Goal: Complete application form: Complete application form

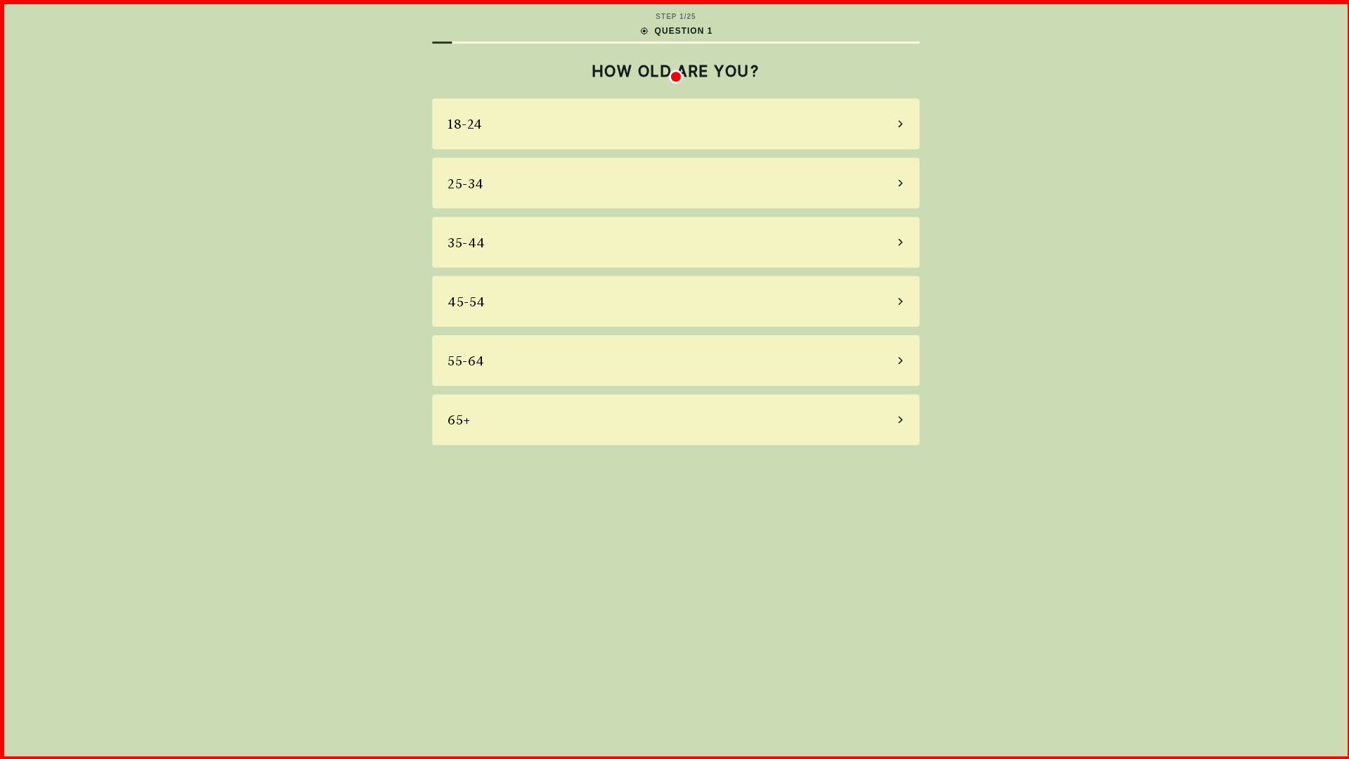
click at [675, 124] on div "18-24" at bounding box center [674, 123] width 486 height 51
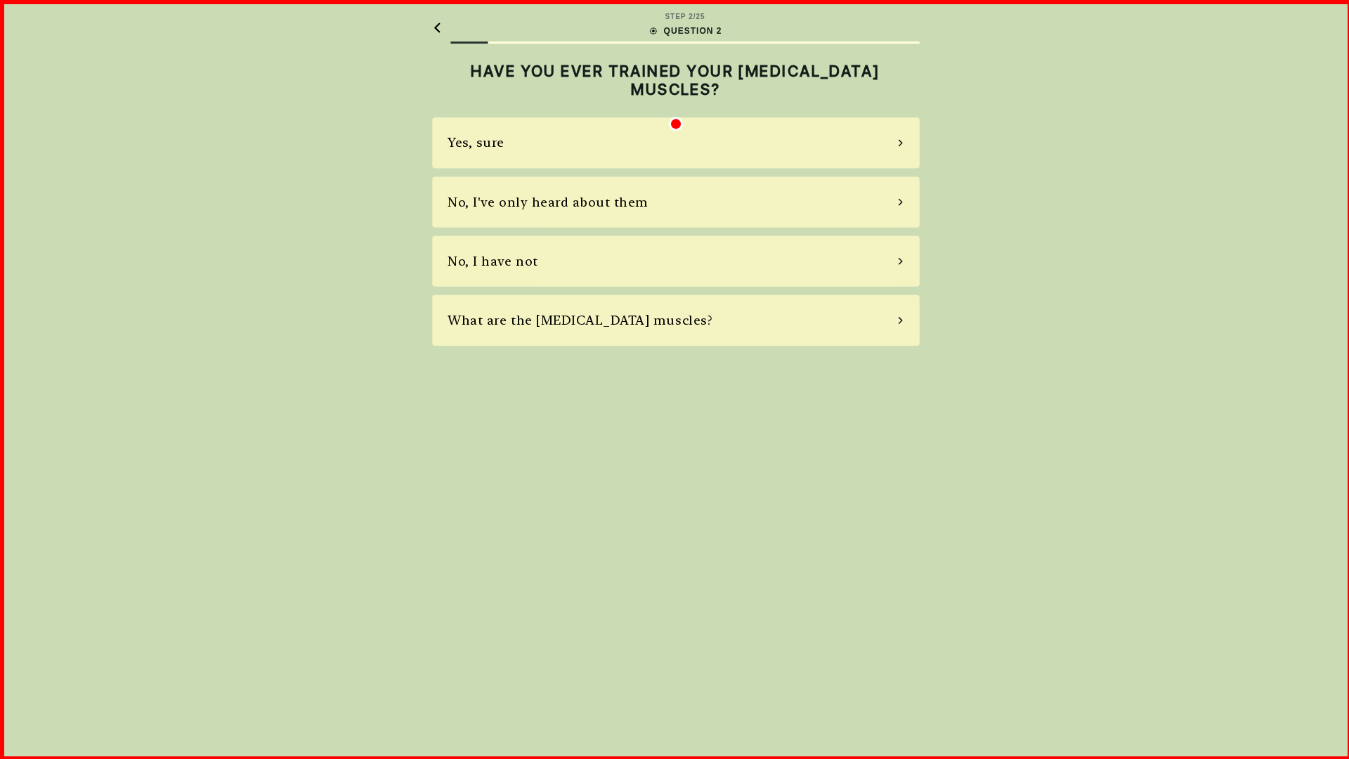
click at [675, 143] on div "Yes, sure" at bounding box center [674, 142] width 486 height 51
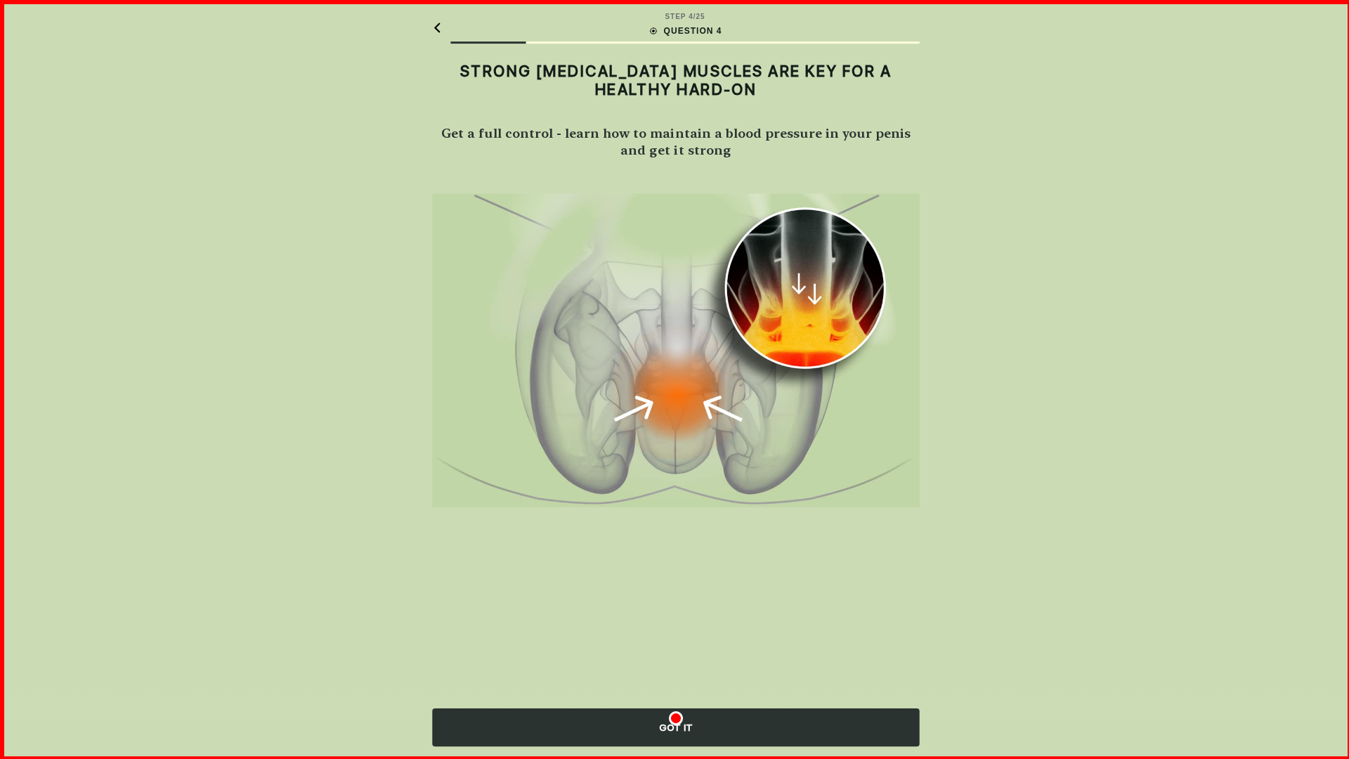
click at [675, 350] on img at bounding box center [674, 349] width 486 height 313
click at [675, 726] on div "GOT IT" at bounding box center [674, 726] width 486 height 38
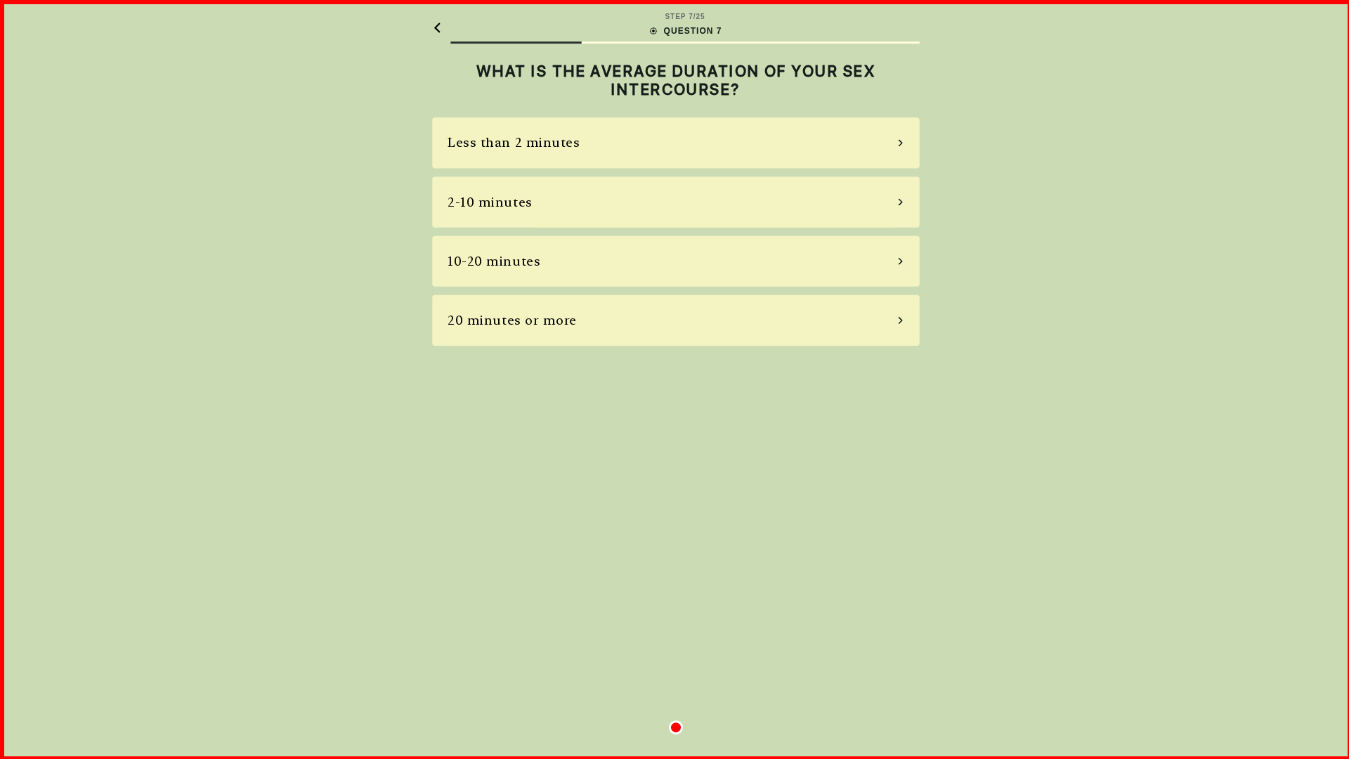
click at [675, 143] on div "Less than 2 minutes" at bounding box center [674, 142] width 486 height 51
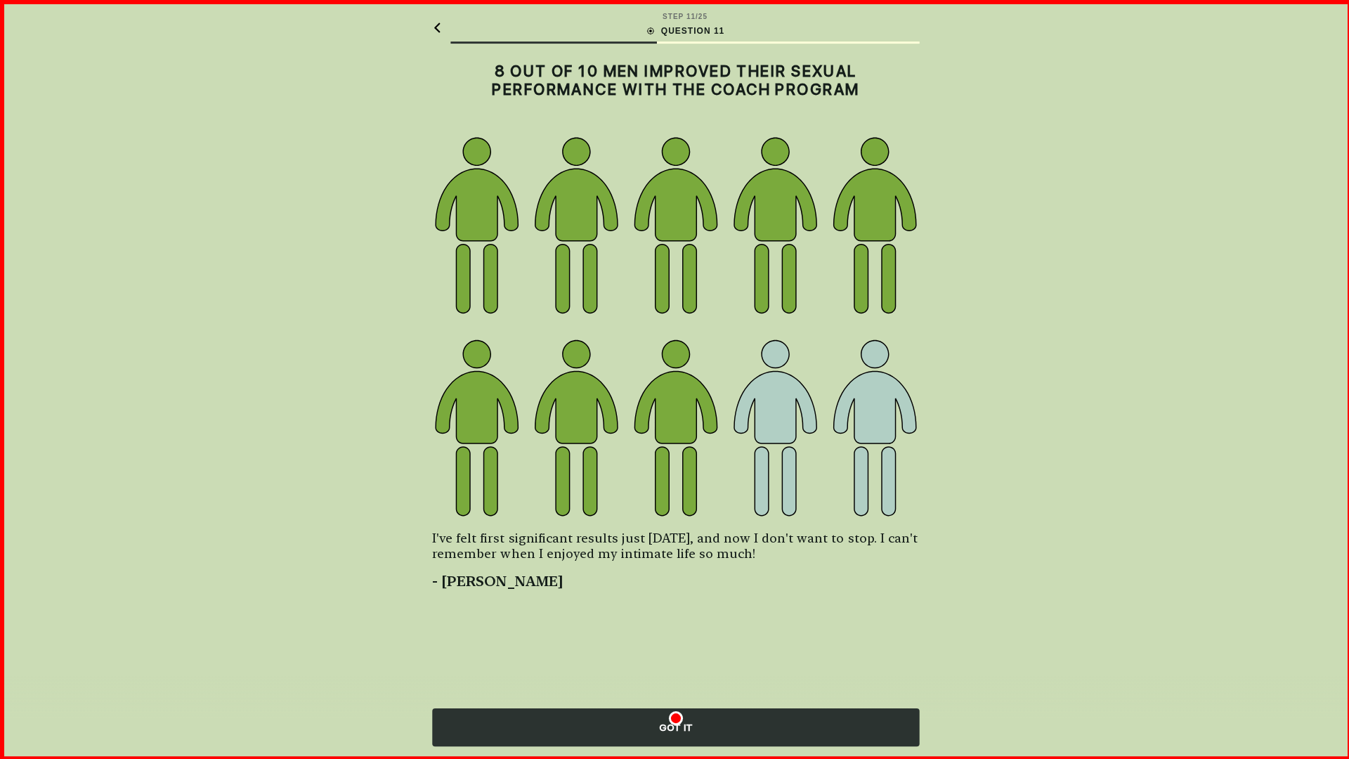
click at [675, 326] on img at bounding box center [674, 326] width 486 height 384
click at [675, 726] on div "GOT IT" at bounding box center [674, 726] width 486 height 38
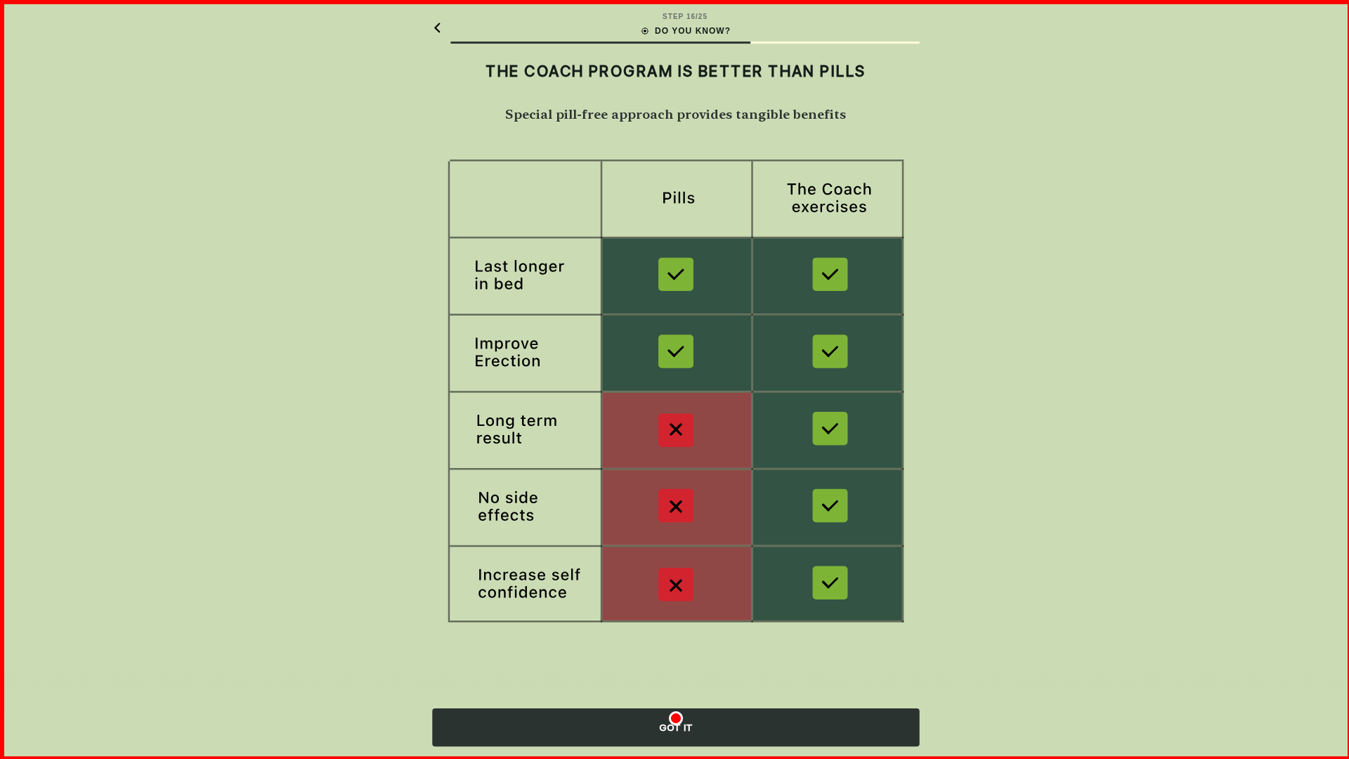
click at [675, 394] on img at bounding box center [674, 393] width 486 height 472
click at [675, 71] on h2 "THE COACH PROGRAM IS BETTER THAN PILLS" at bounding box center [674, 71] width 486 height 18
click at [675, 726] on div "GOT IT" at bounding box center [674, 726] width 486 height 38
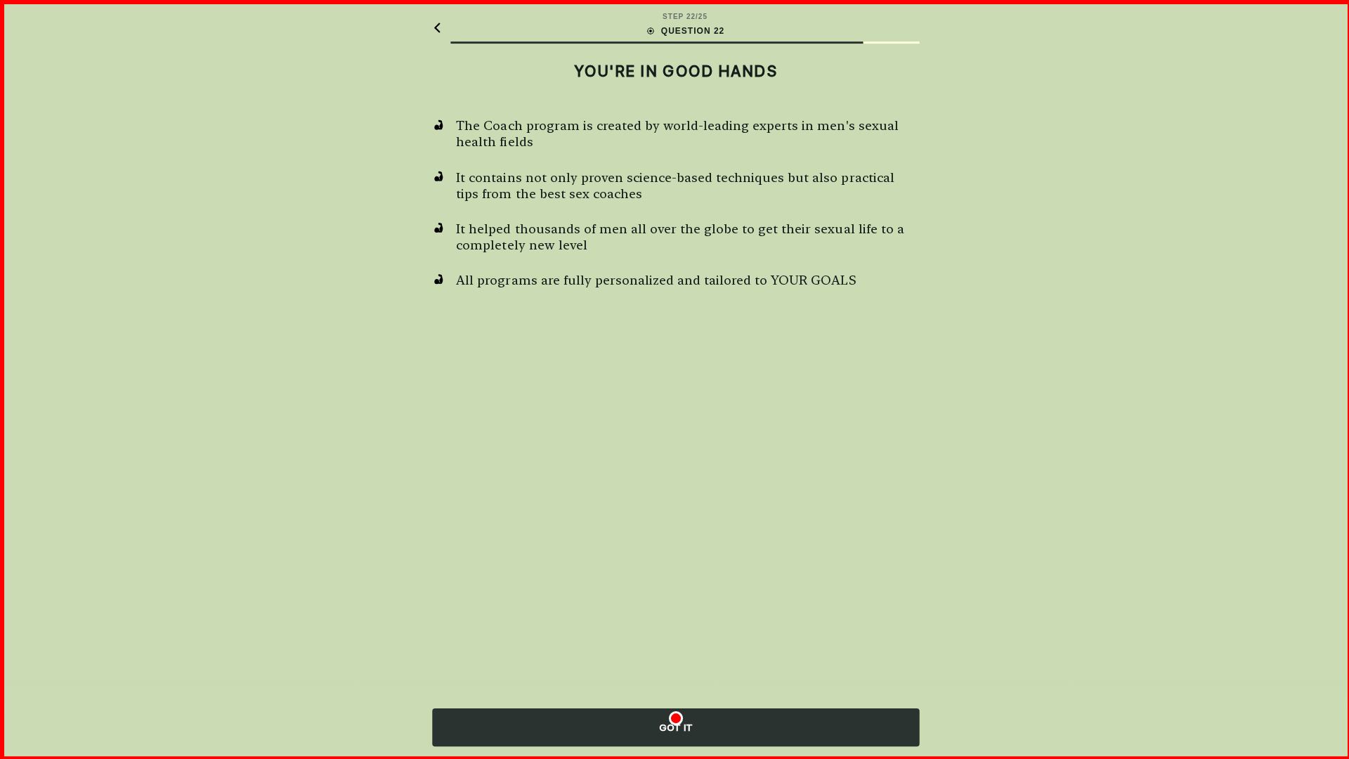
click at [675, 726] on div "GOT IT" at bounding box center [674, 726] width 486 height 38
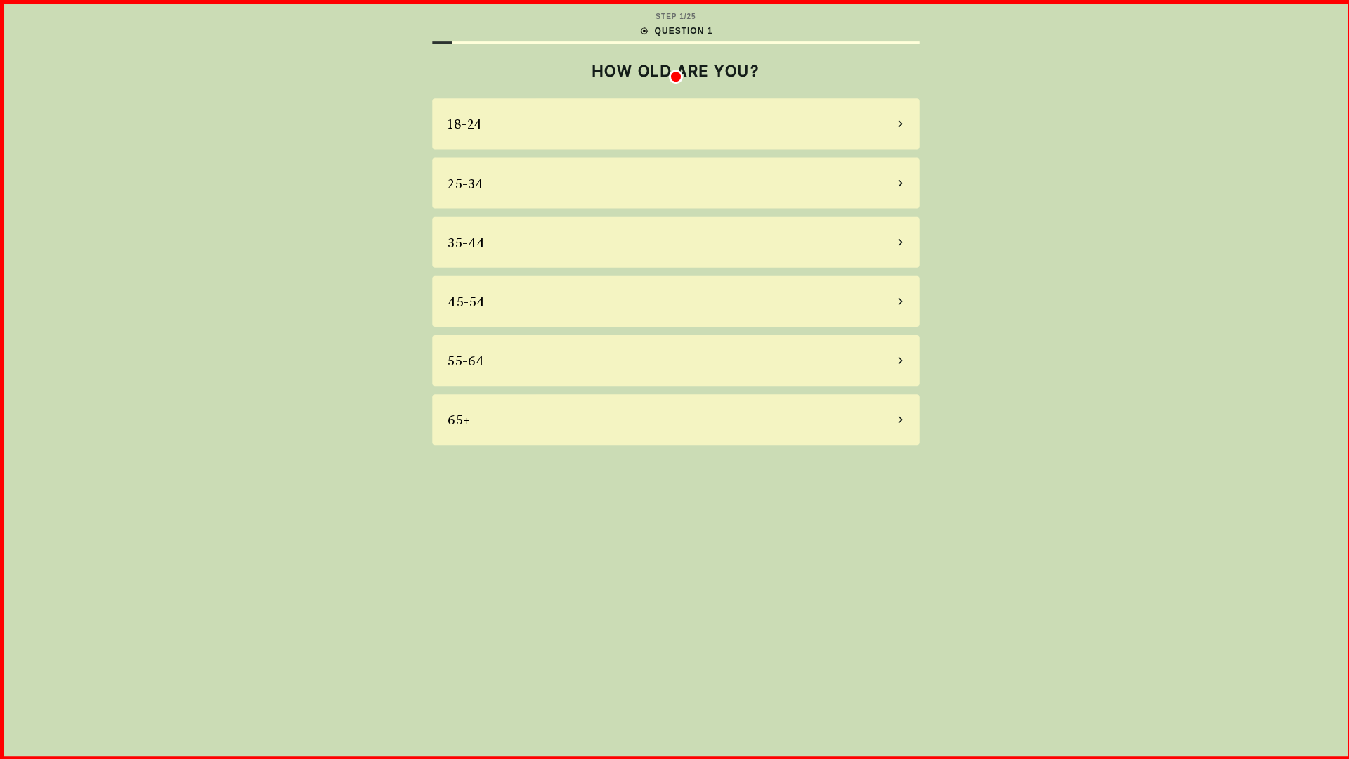
click at [675, 124] on div "18-24" at bounding box center [674, 123] width 486 height 51
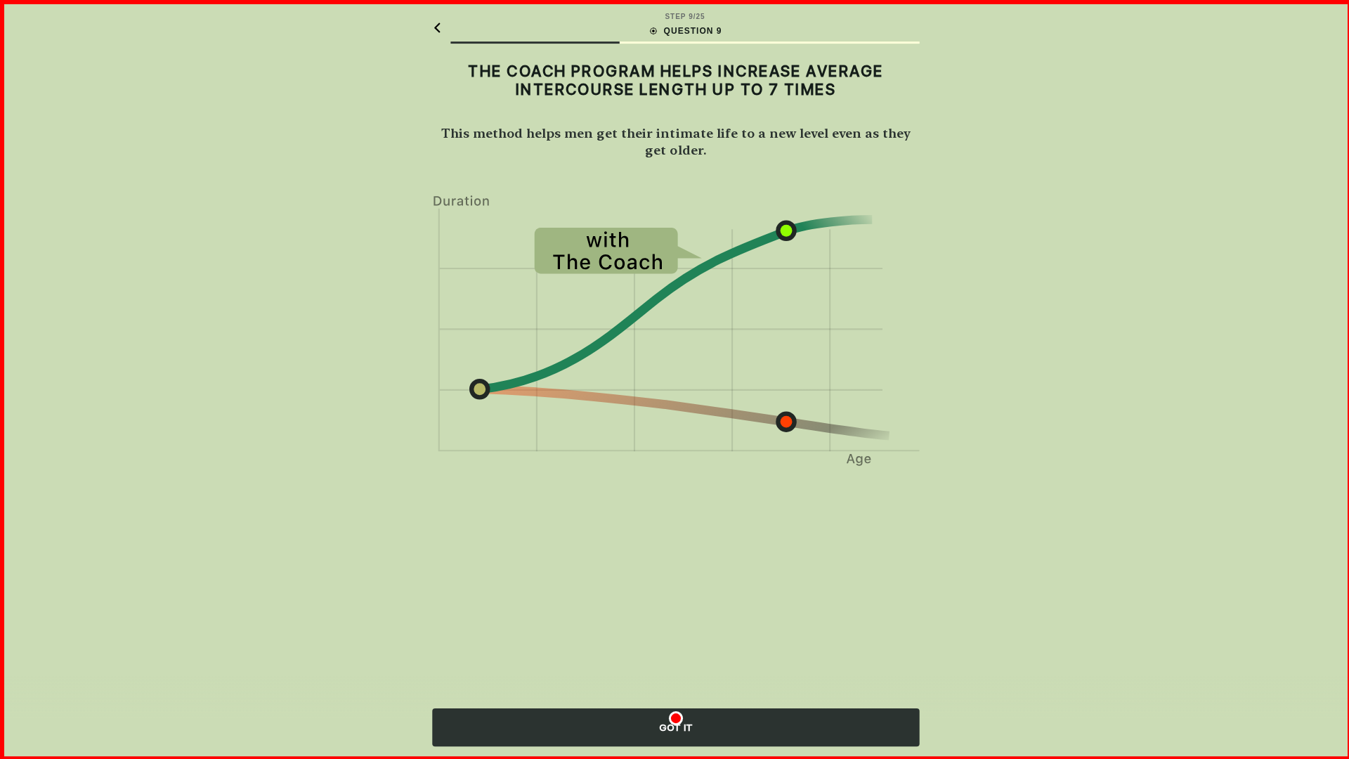
click at [675, 330] on img at bounding box center [674, 329] width 486 height 272
click at [675, 726] on div "GOT IT" at bounding box center [674, 726] width 486 height 38
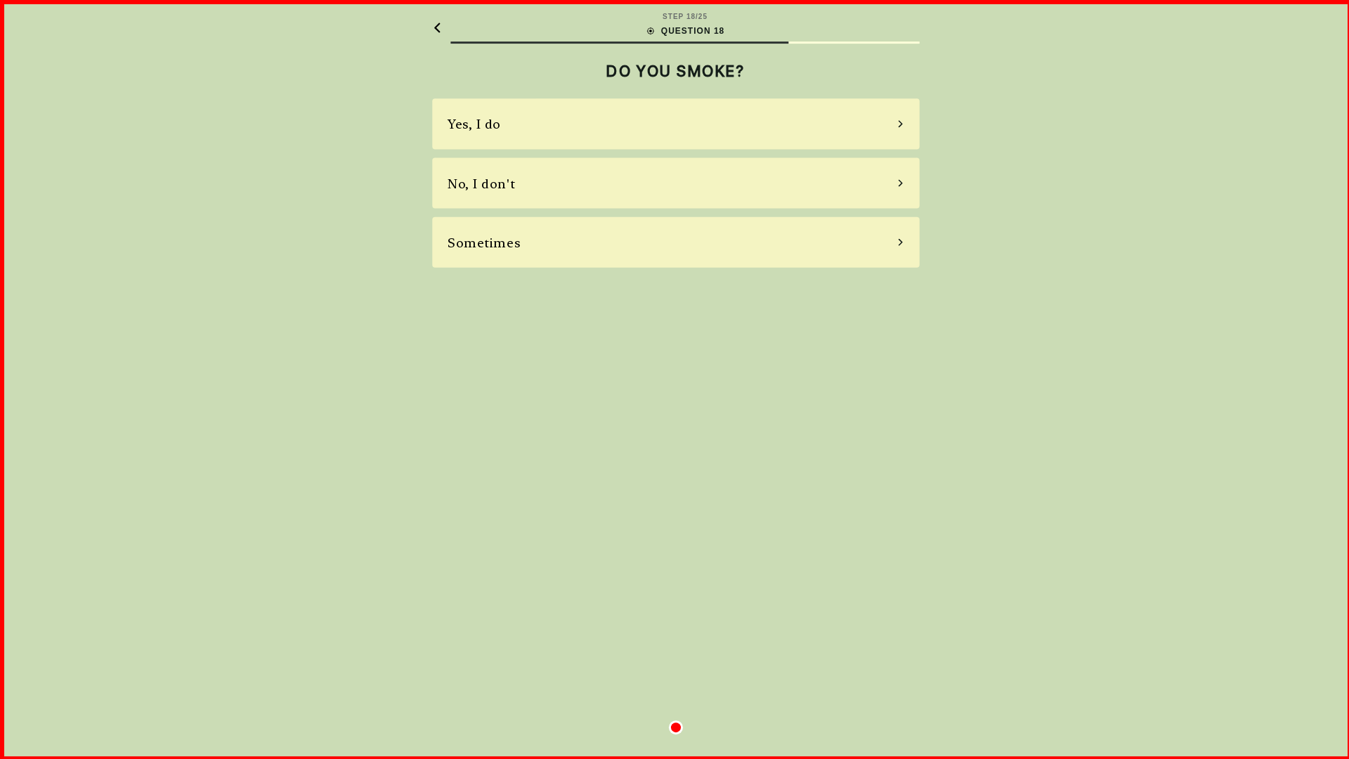
click at [675, 124] on div "Yes, I do" at bounding box center [674, 123] width 486 height 51
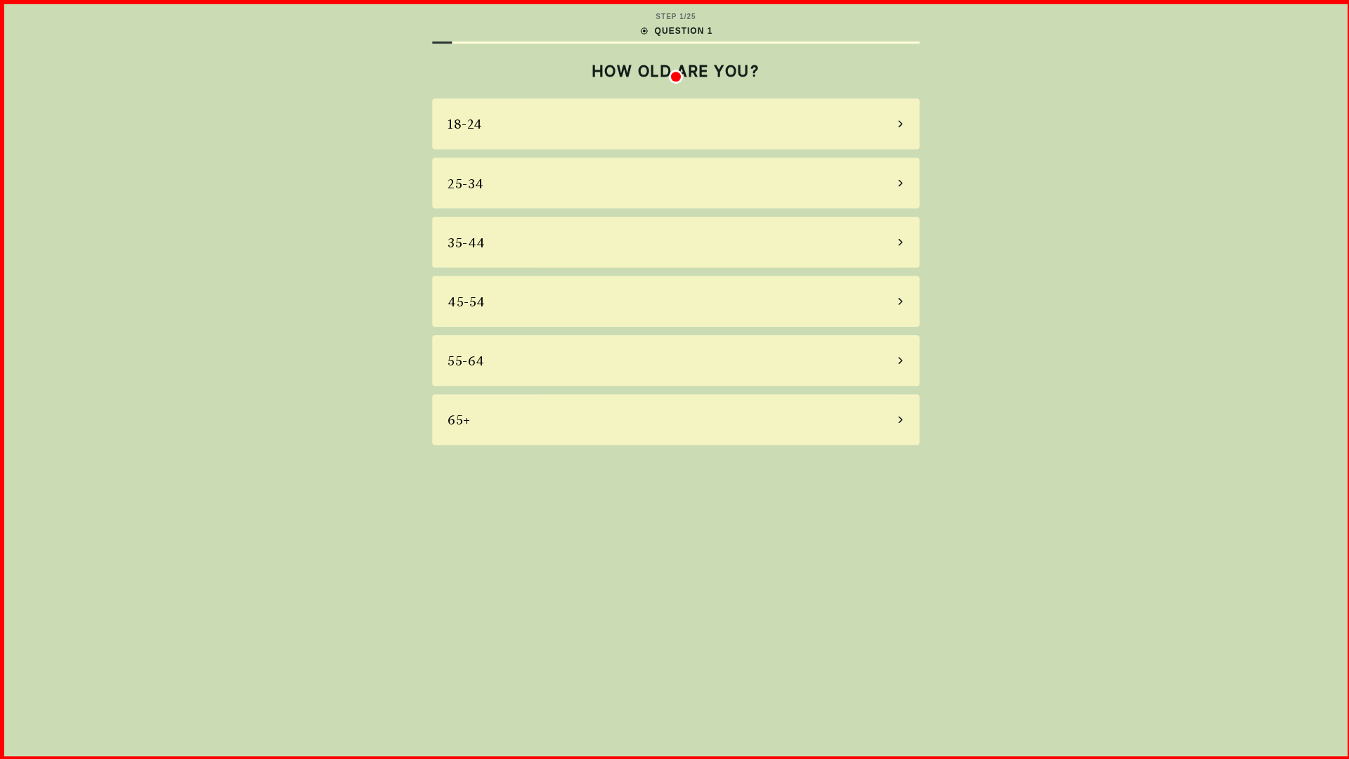
click at [675, 124] on div "18-24" at bounding box center [674, 123] width 486 height 51
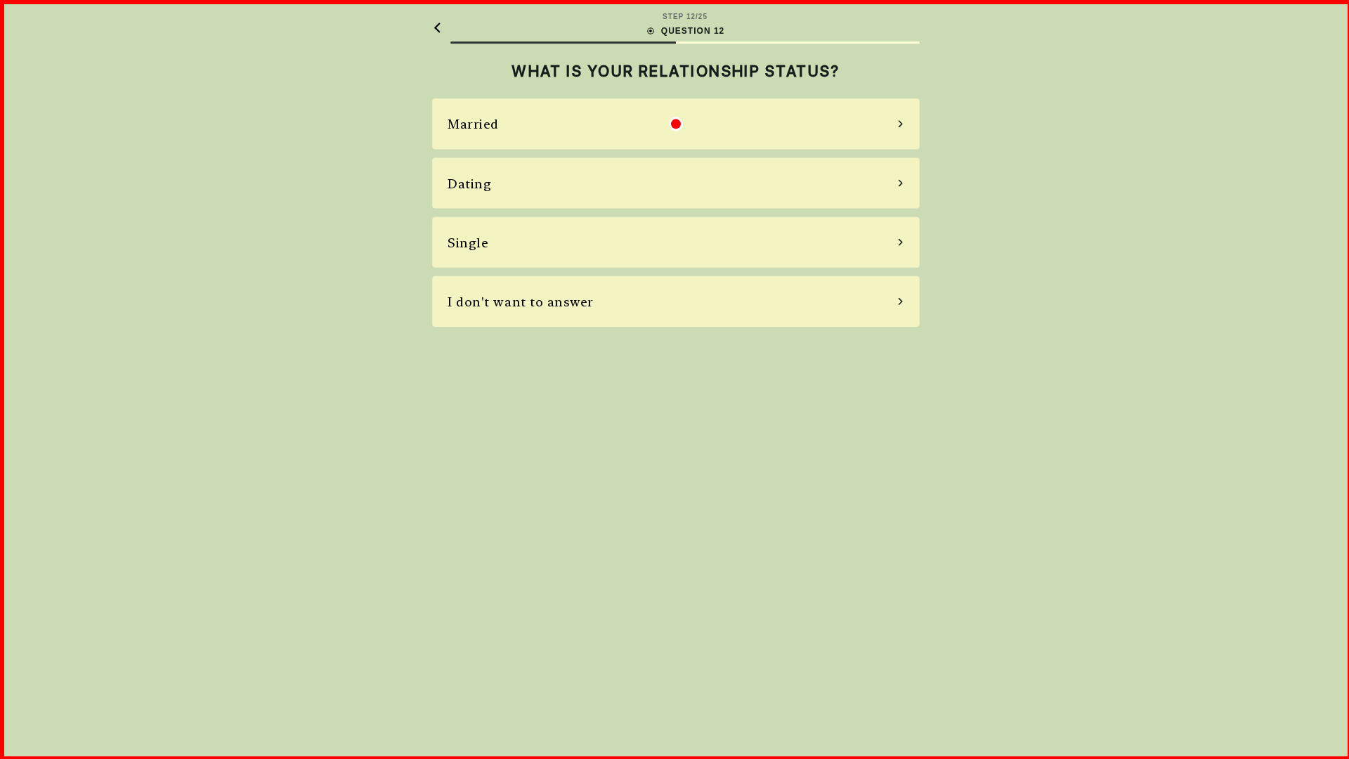
click at [675, 124] on div "Married" at bounding box center [674, 123] width 486 height 51
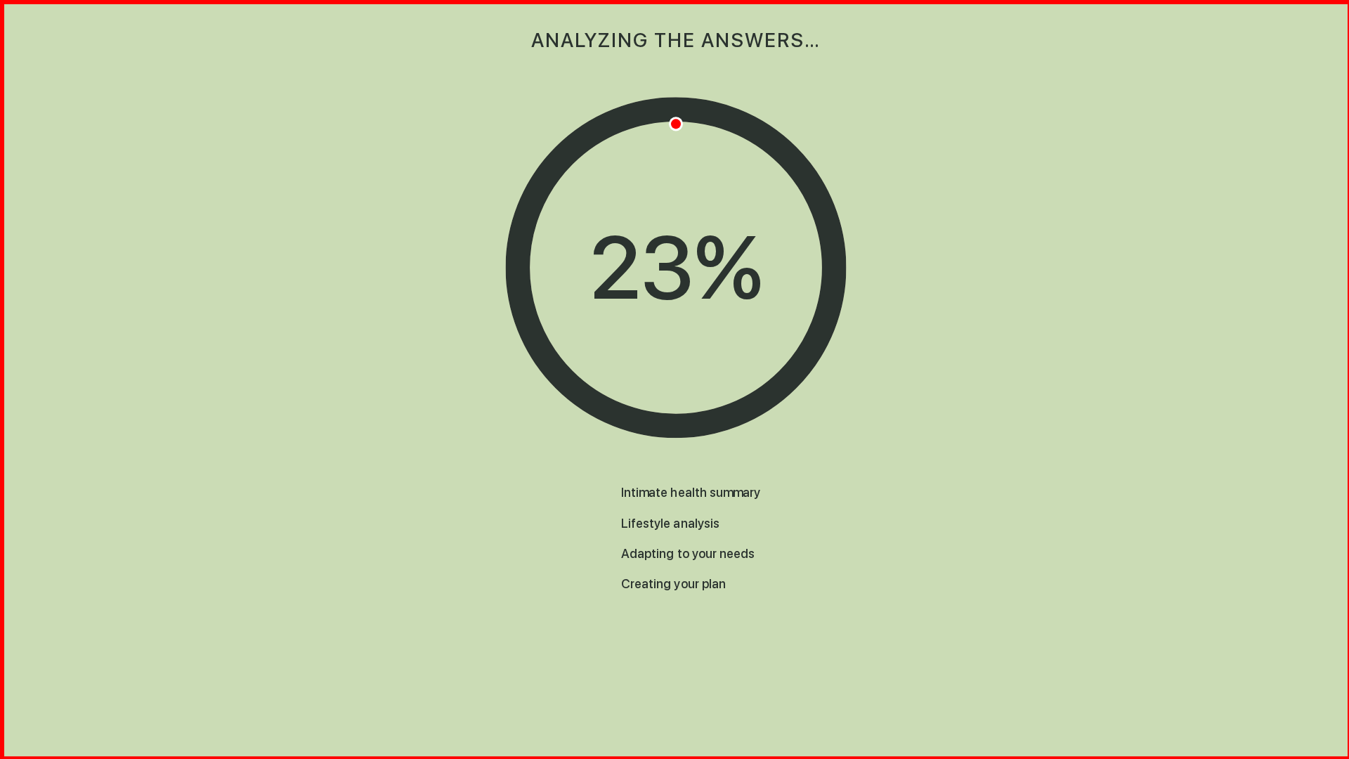
click at [675, 40] on div "ANALYZING THE ANSWERS…" at bounding box center [674, 40] width 486 height 80
click at [675, 268] on div "98 %" at bounding box center [674, 267] width 176 height 133
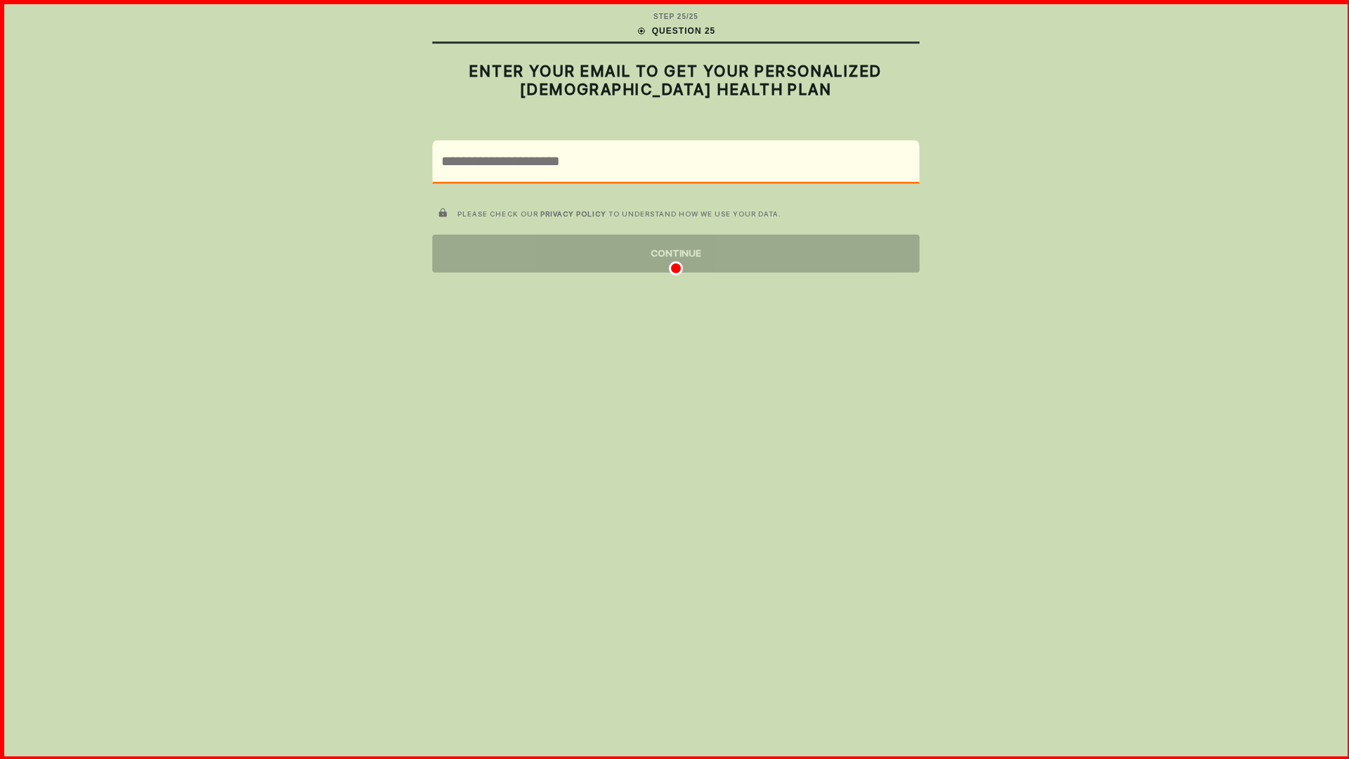
click at [675, 253] on div "CONTINUE" at bounding box center [674, 253] width 486 height 38
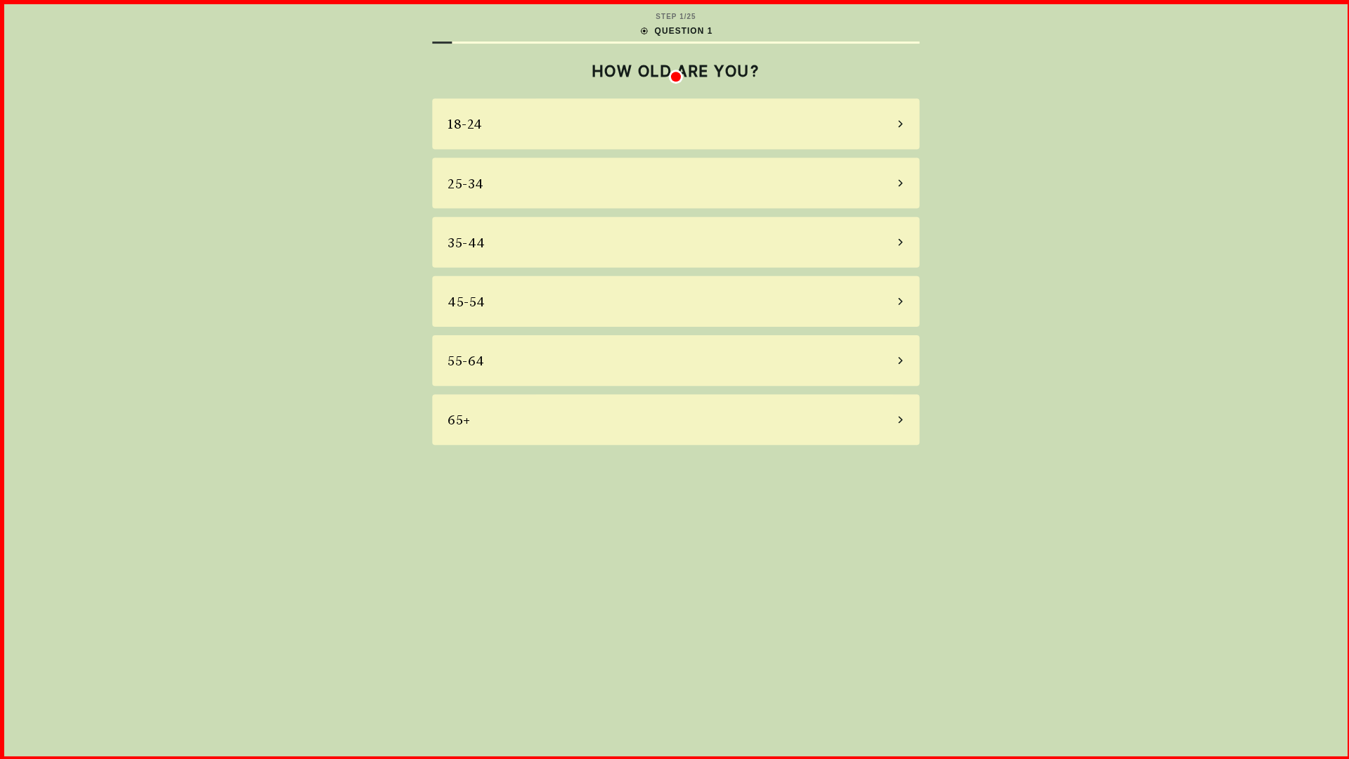
click at [675, 124] on div "18-24" at bounding box center [674, 123] width 486 height 51
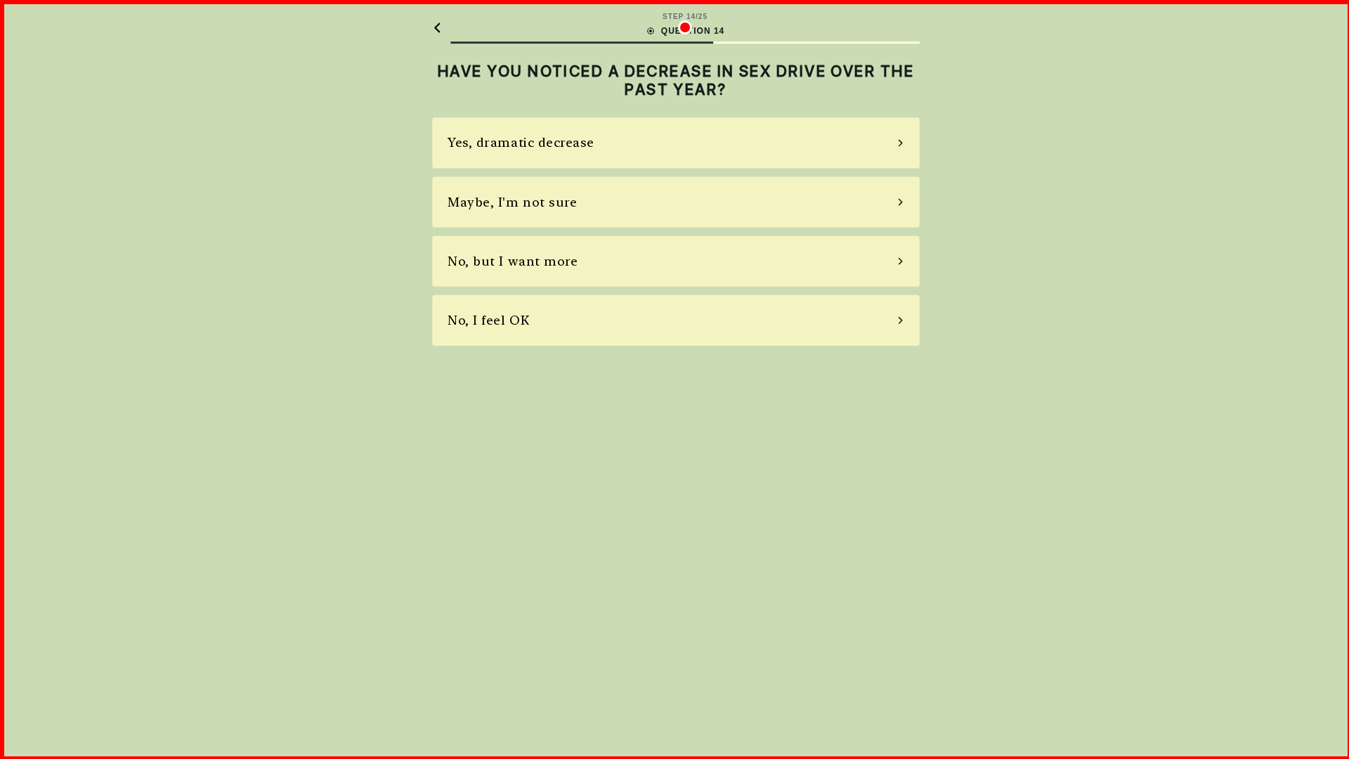
click at [675, 143] on div "Yes, dramatic decrease" at bounding box center [674, 142] width 486 height 51
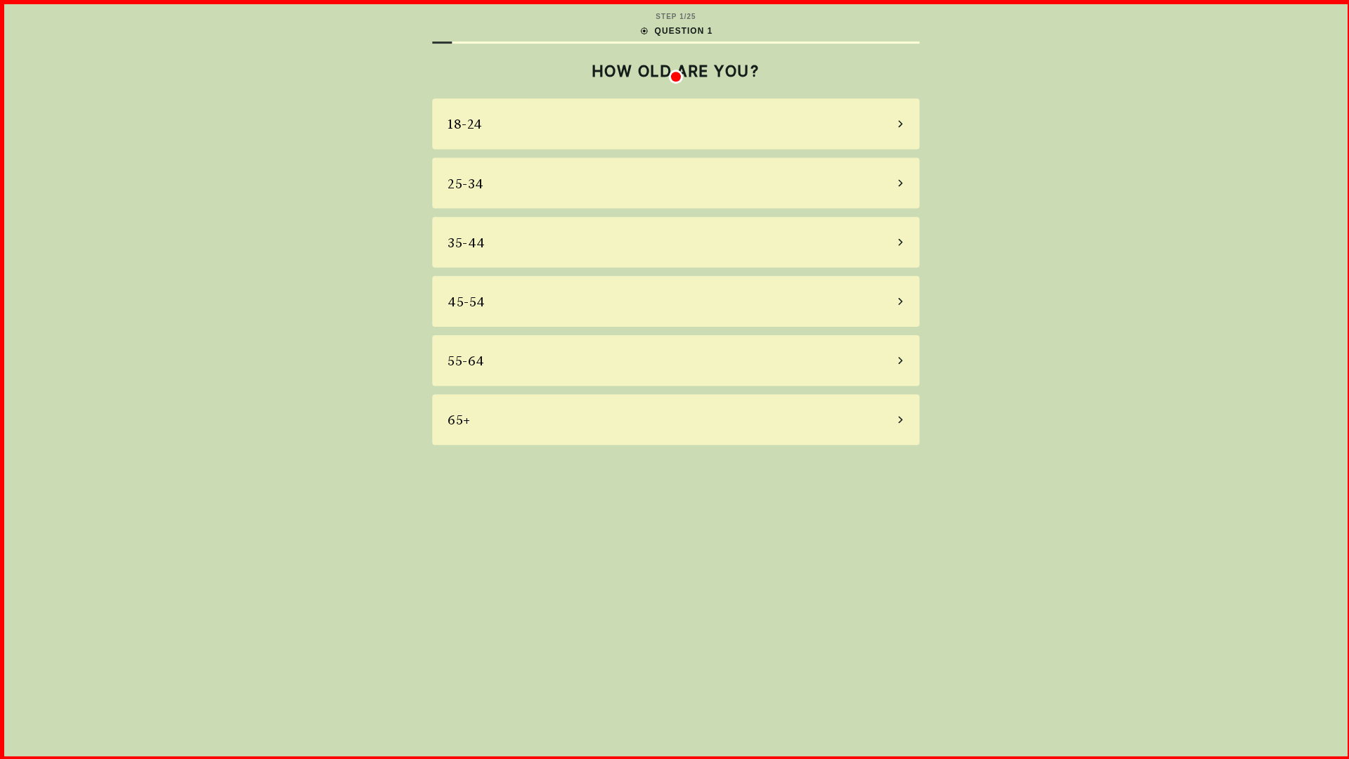
click at [675, 124] on div "18-24" at bounding box center [674, 123] width 486 height 51
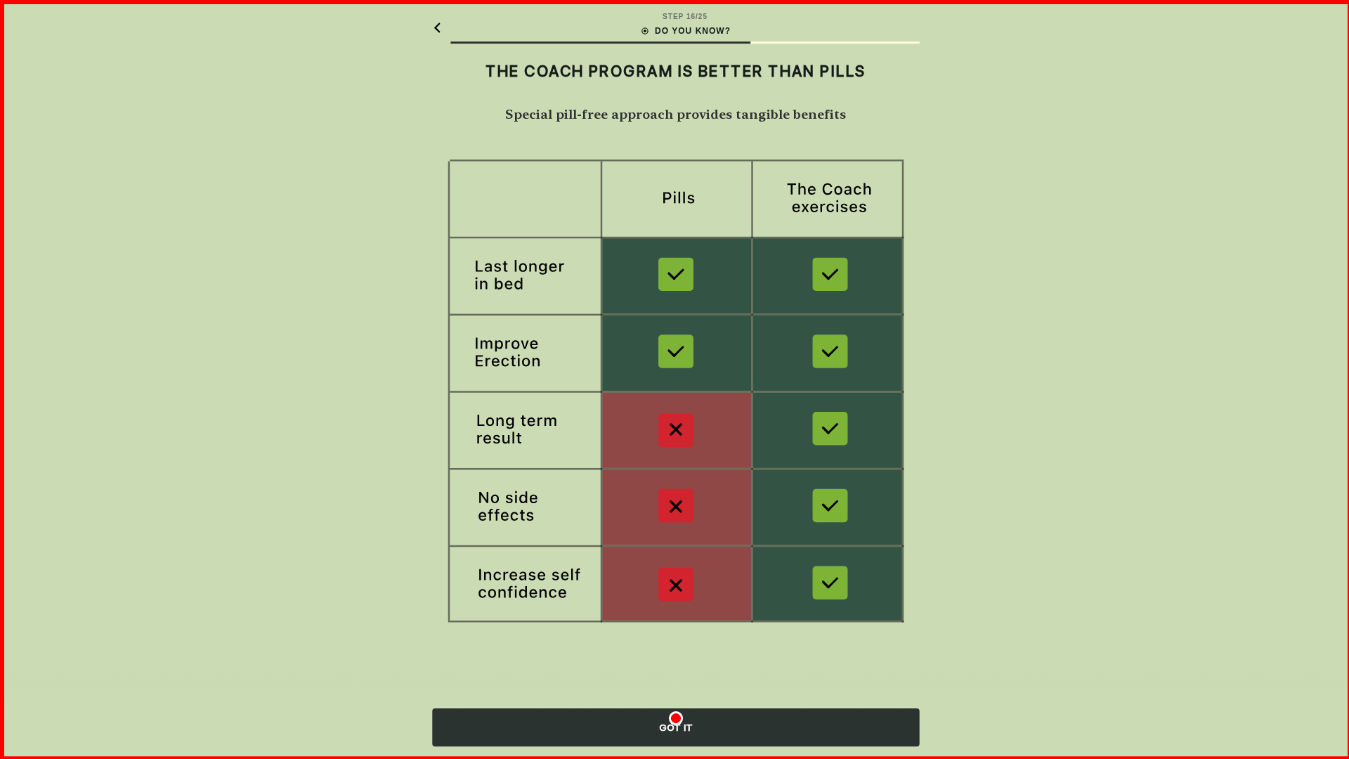
click at [675, 394] on img at bounding box center [674, 393] width 486 height 472
